Goal: Share content

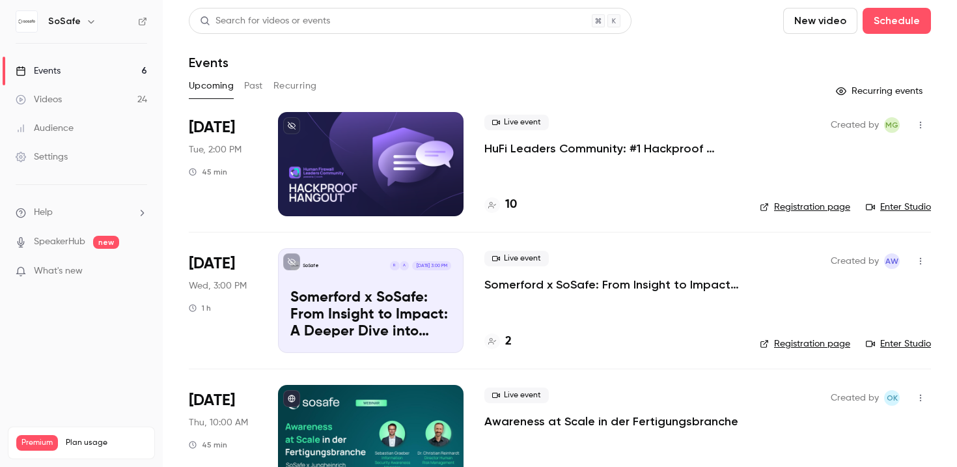
click at [375, 422] on div at bounding box center [370, 437] width 185 height 104
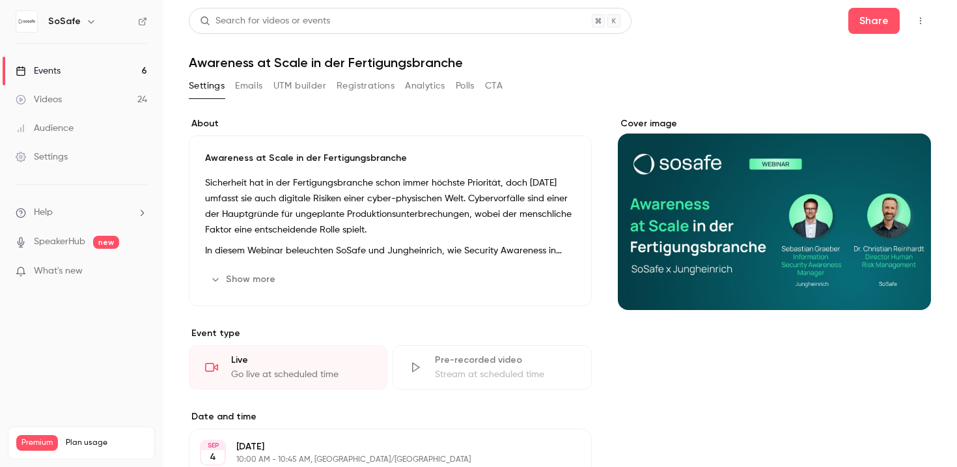
click at [363, 89] on button "Registrations" at bounding box center [365, 85] width 58 height 21
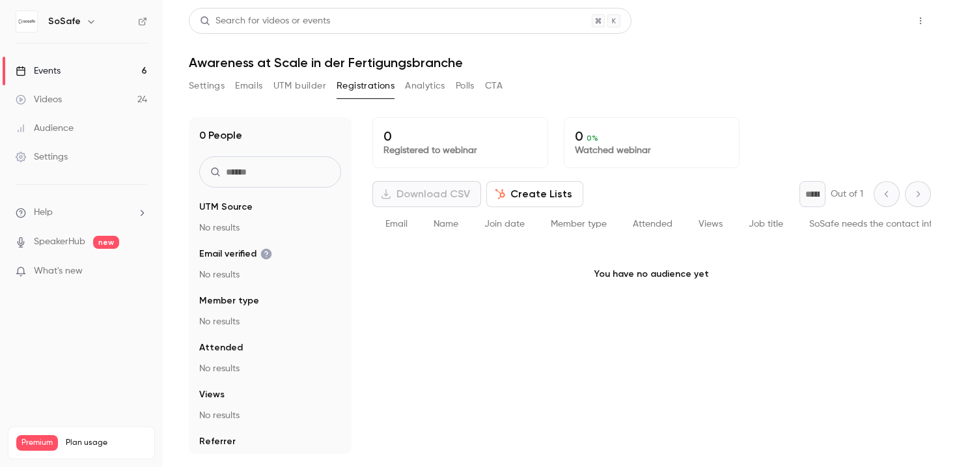
click at [870, 18] on button "Share" at bounding box center [873, 21] width 51 height 26
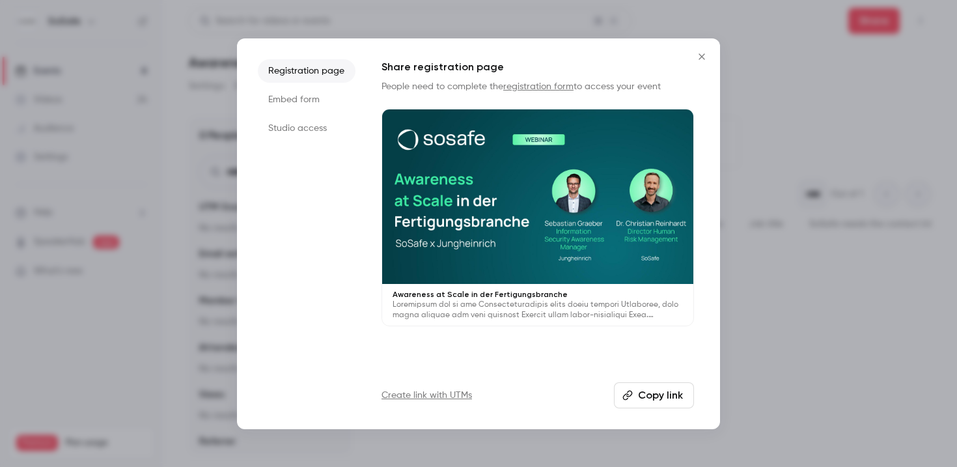
click at [657, 400] on button "Copy link" at bounding box center [654, 395] width 80 height 26
drag, startPoint x: 706, startPoint y: 53, endPoint x: 596, endPoint y: 198, distance: 182.1
click at [705, 53] on icon "Close" at bounding box center [702, 56] width 16 height 10
